Goal: Task Accomplishment & Management: Use online tool/utility

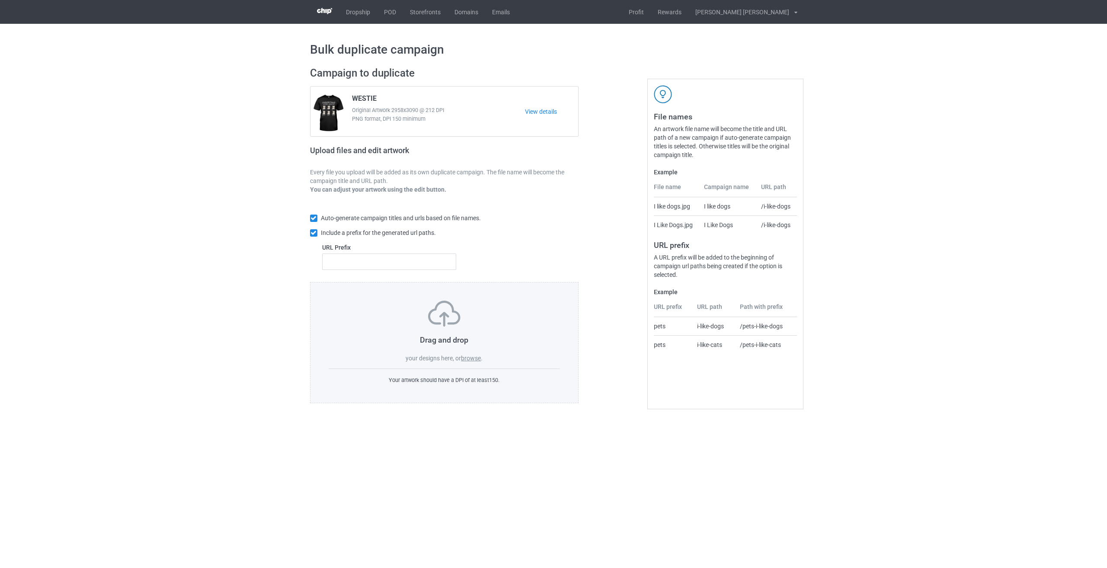
click at [470, 358] on label "browse" at bounding box center [471, 357] width 20 height 7
click at [0, 0] on input "browse" at bounding box center [0, 0] width 0 height 0
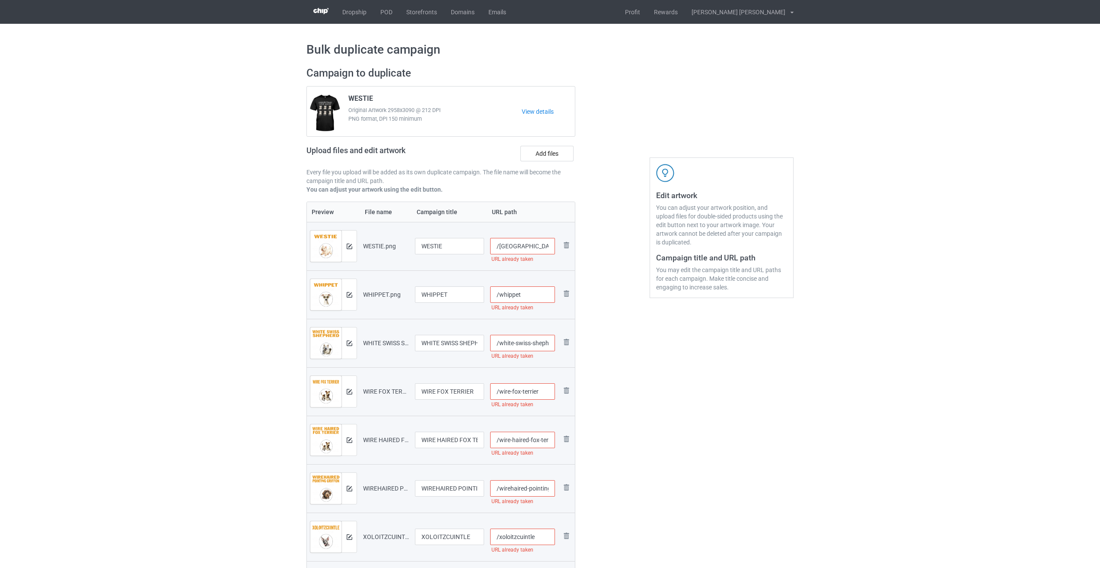
click at [535, 245] on input "/[GEOGRAPHIC_DATA]" at bounding box center [522, 246] width 65 height 16
drag, startPoint x: 528, startPoint y: 247, endPoint x: 516, endPoint y: 246, distance: 12.7
click at [516, 246] on input "/westie-rul" at bounding box center [522, 246] width 65 height 16
type input "/westie-rul"
click at [529, 293] on input "/whippet" at bounding box center [522, 294] width 65 height 16
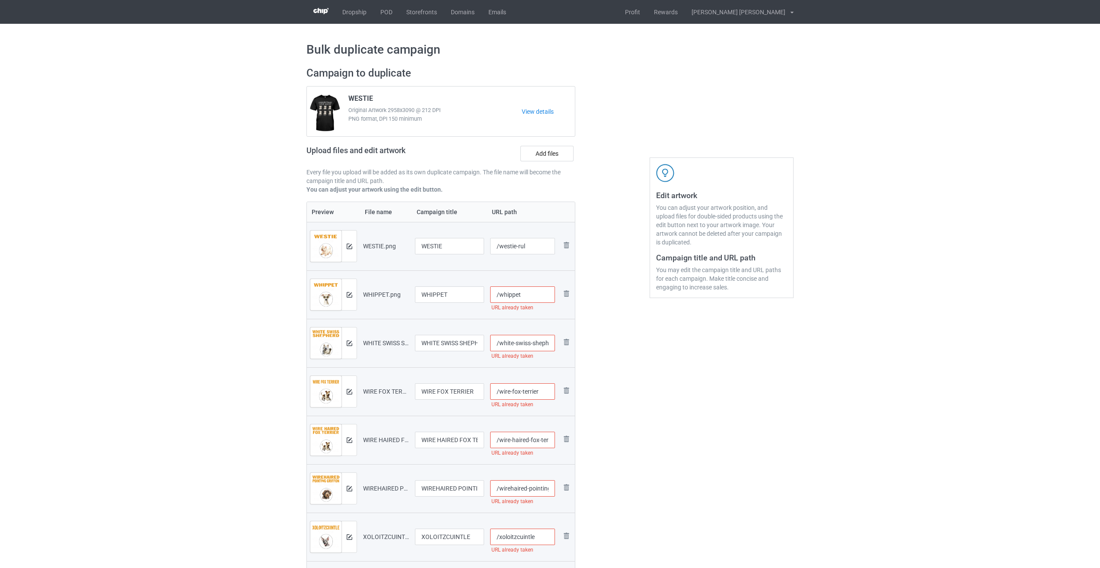
paste input "-rul"
type input "/whippet-rul"
click at [534, 344] on input "/white-swiss-shepherd" at bounding box center [522, 343] width 65 height 16
paste input "-rul"
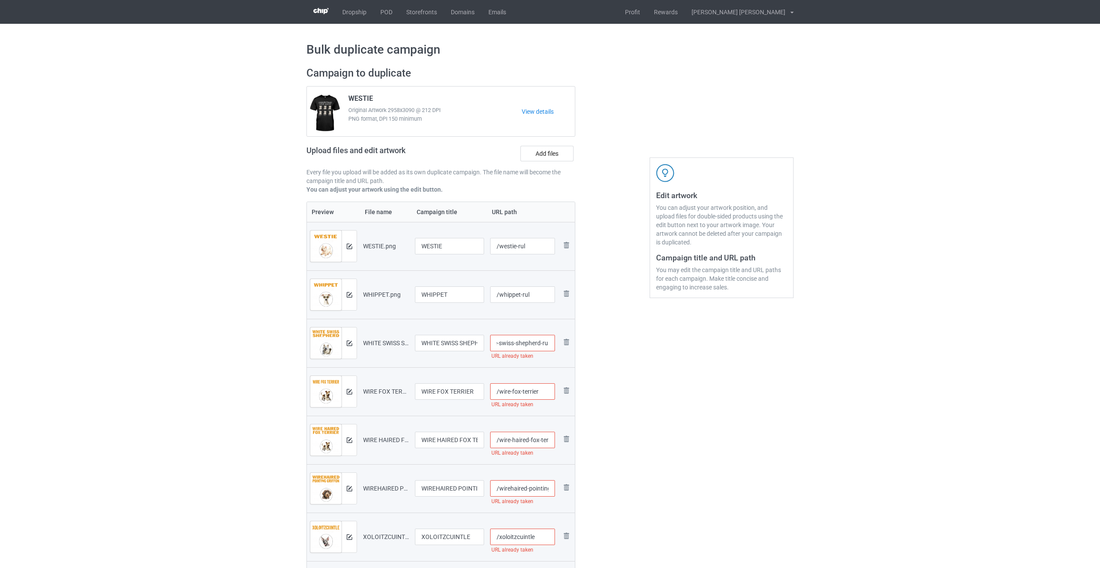
type input "/white-swiss-shepherd-rul"
click at [542, 392] on input "/wire-fox-terrier" at bounding box center [522, 391] width 65 height 16
paste input "-rul"
type input "/wire-fox-terrier-rul"
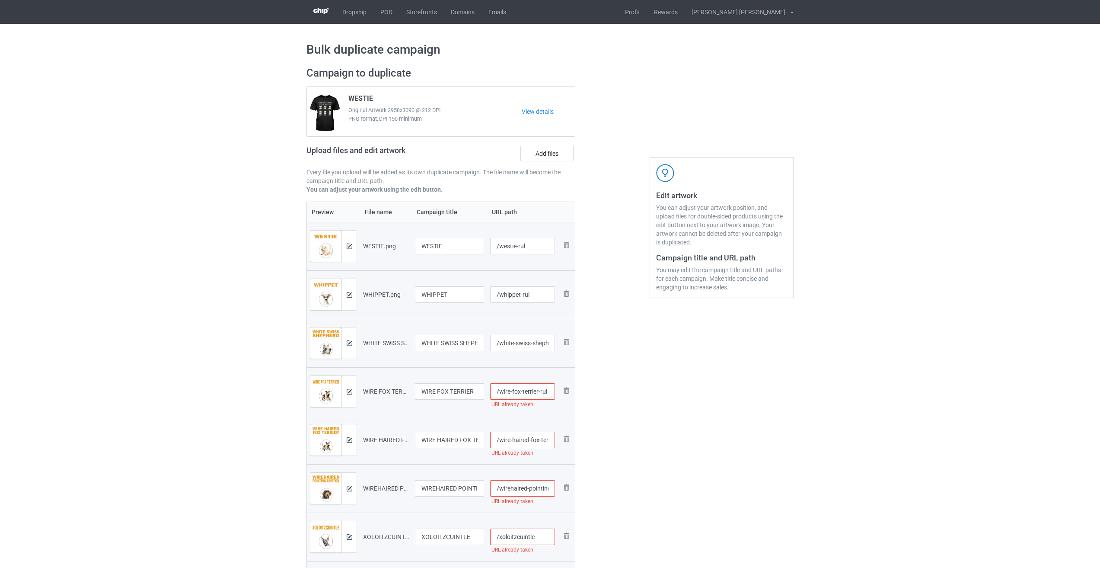
click at [533, 439] on input "/wire-haired-fox-terrier" at bounding box center [522, 439] width 65 height 16
paste input "-rul"
type input "/wire-haired-fox-terrier-rul"
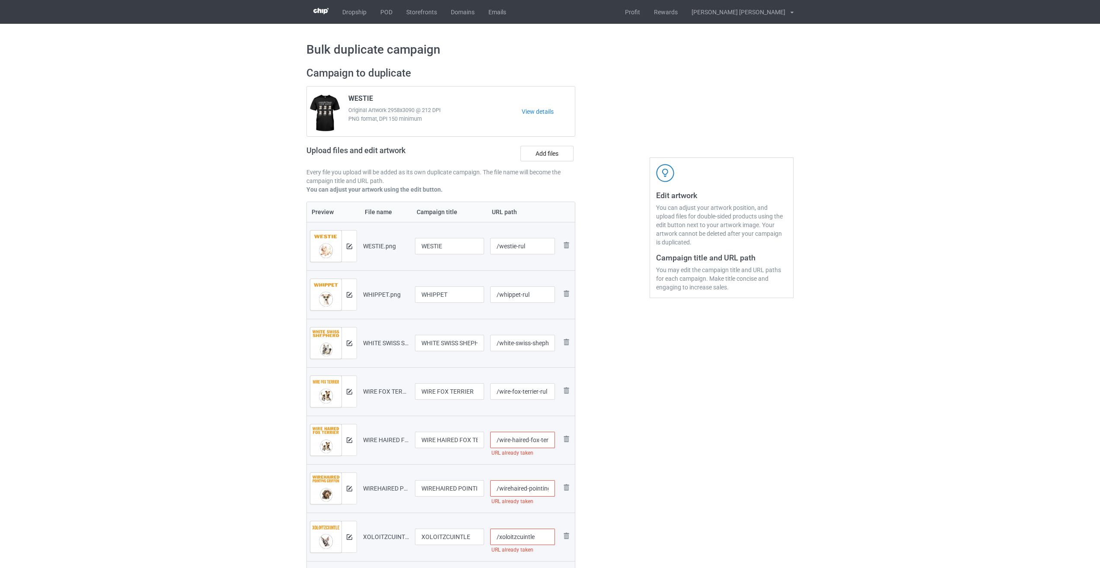
click at [528, 487] on input "/wirehaired-pointing-griffon" at bounding box center [522, 488] width 65 height 16
paste input "-rul"
type input "/wirehaired-pointing-griffon-rul"
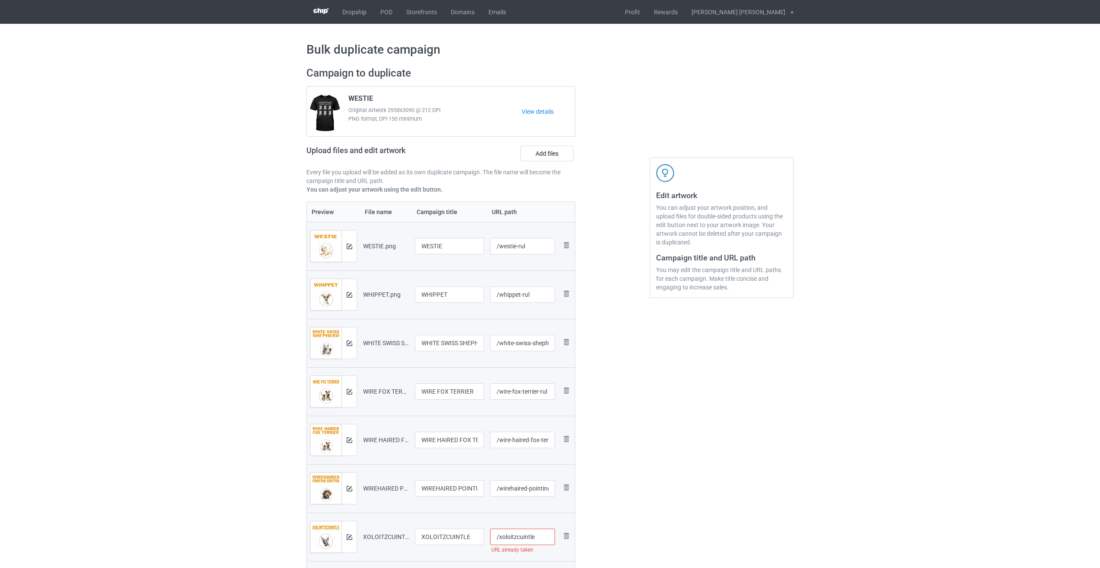
click at [546, 541] on input "/xoloitzcuintle" at bounding box center [522, 536] width 65 height 16
paste input "-rul"
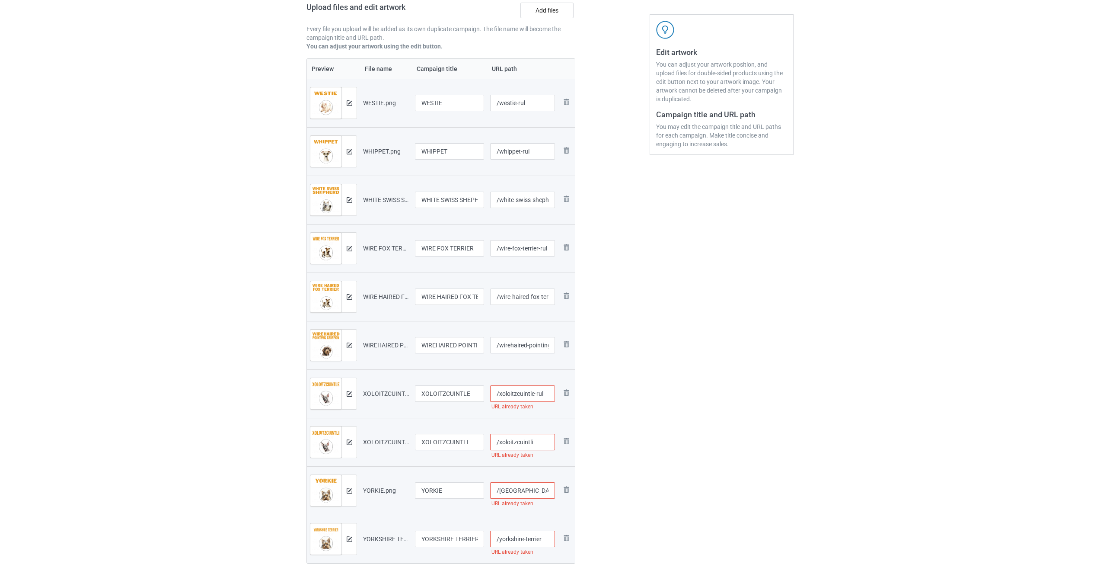
scroll to position [173, 0]
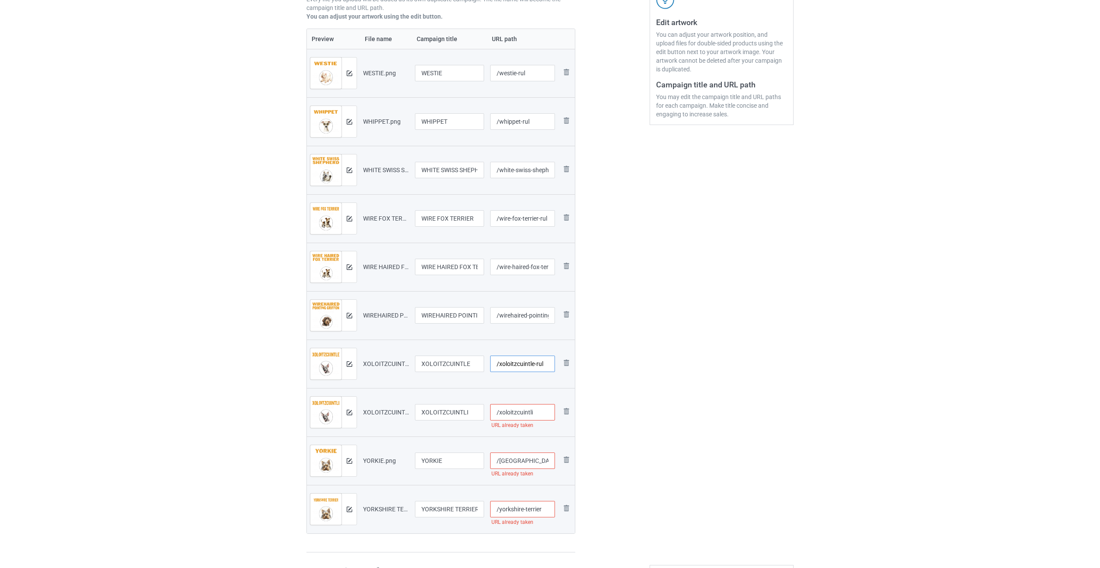
type input "/xoloitzcuintle-rul"
click at [543, 410] on input "/xoloitzcuintli" at bounding box center [522, 412] width 65 height 16
paste input "-rul"
type input "/xoloitzcuintli-rul"
click at [536, 463] on input "/[GEOGRAPHIC_DATA]" at bounding box center [522, 460] width 65 height 16
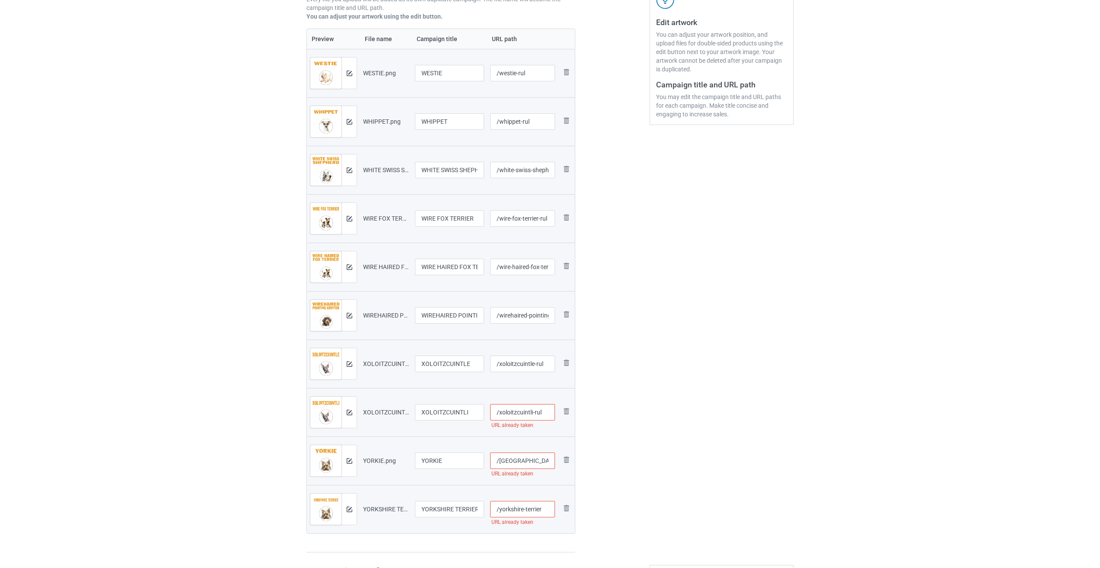
paste input "-rul"
type input "/yorkie-rul"
click at [545, 504] on input "/yorkshire-terrier" at bounding box center [522, 509] width 65 height 16
paste input "-rul"
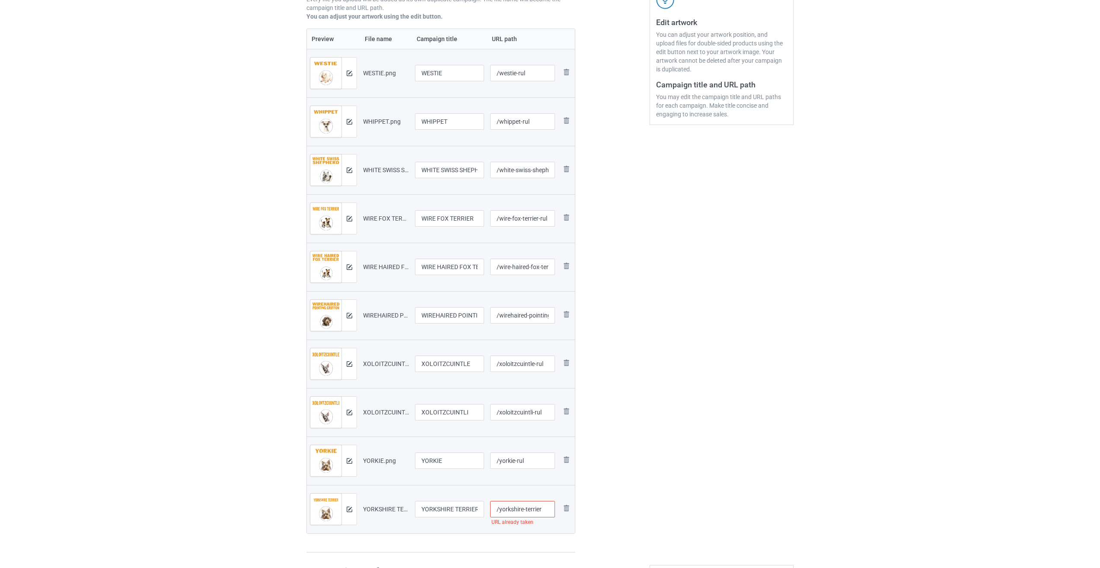
click at [613, 485] on div at bounding box center [612, 223] width 62 height 671
type input "/yorkshire-terrier-rul"
click at [529, 461] on input "/yorkie-rul" at bounding box center [522, 460] width 65 height 16
type input "/yorkie-rul"
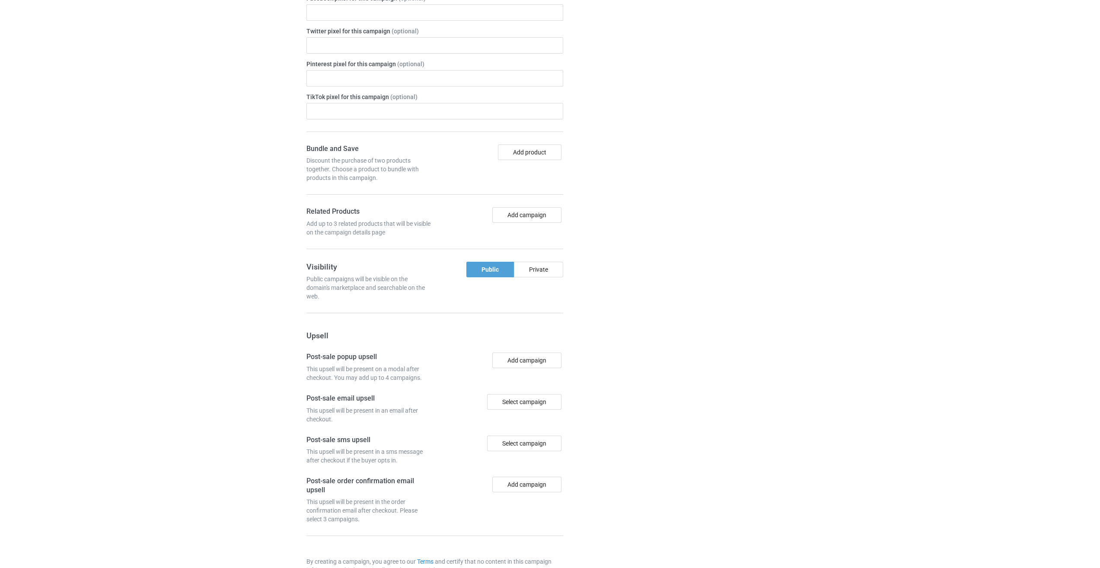
scroll to position [951, 0]
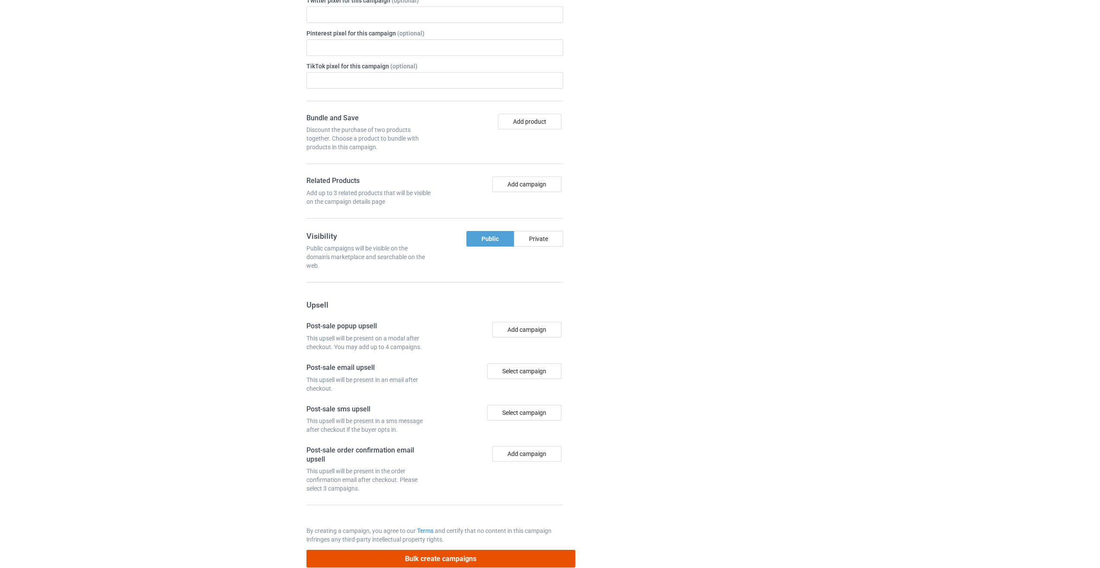
click at [454, 554] on button "Bulk create campaigns" at bounding box center [440, 558] width 269 height 18
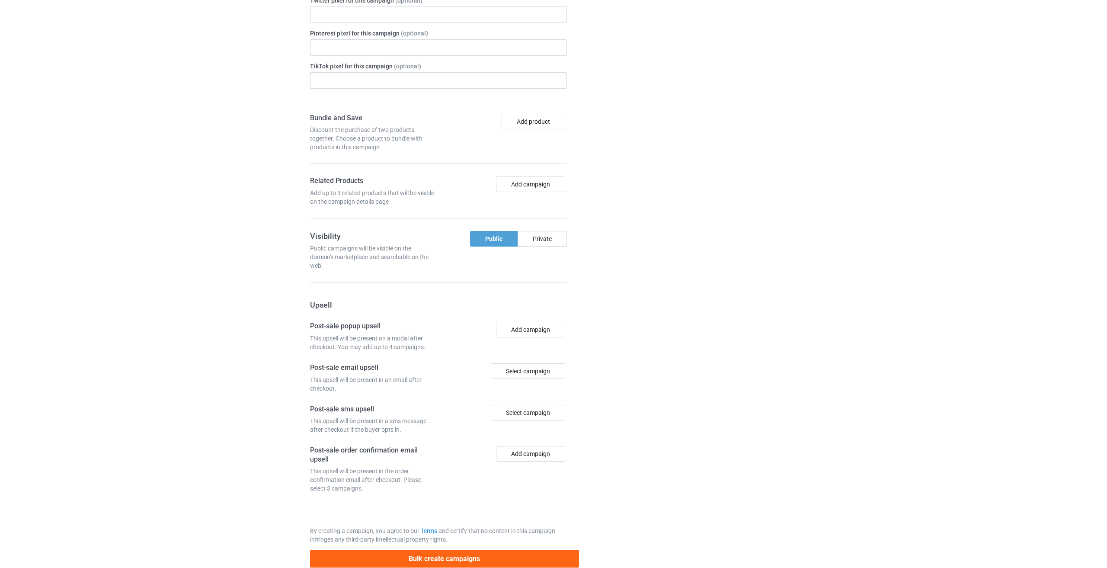
scroll to position [0, 0]
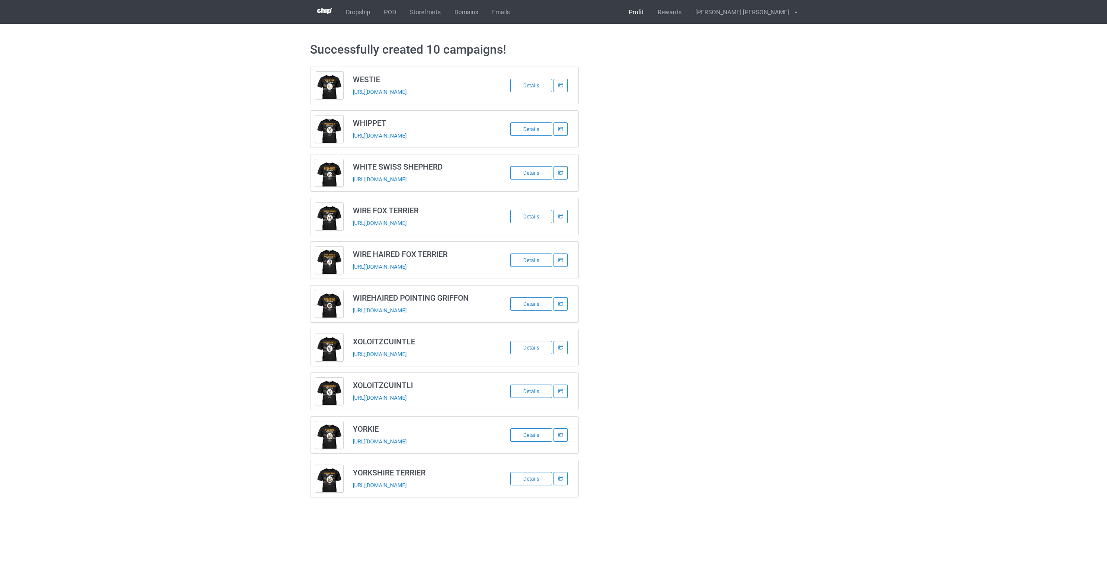
click at [651, 17] on link "Profit" at bounding box center [636, 12] width 29 height 24
